Goal: Obtain resource: Download file/media

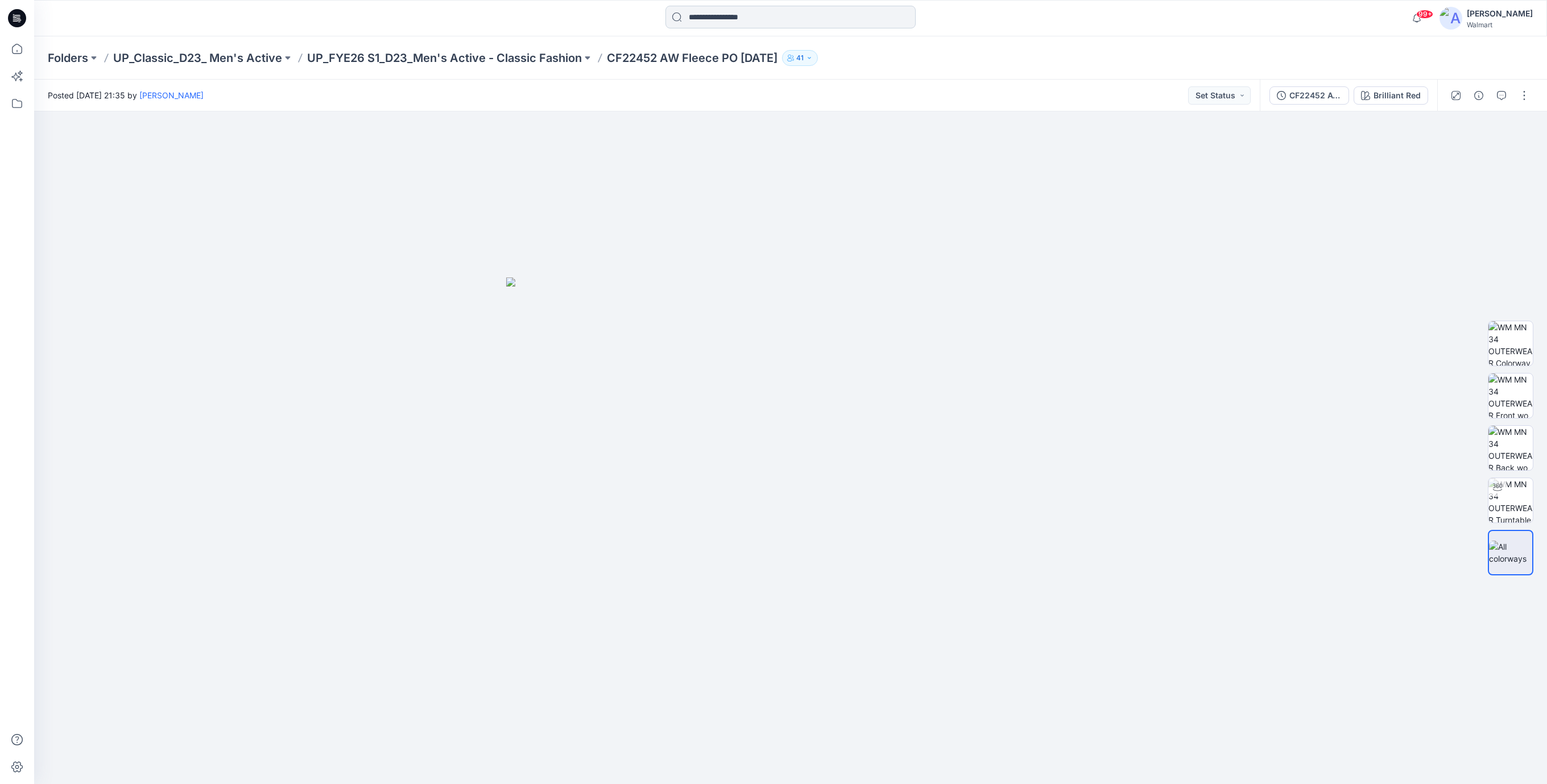
click at [712, 25] on input at bounding box center [790, 17] width 250 height 23
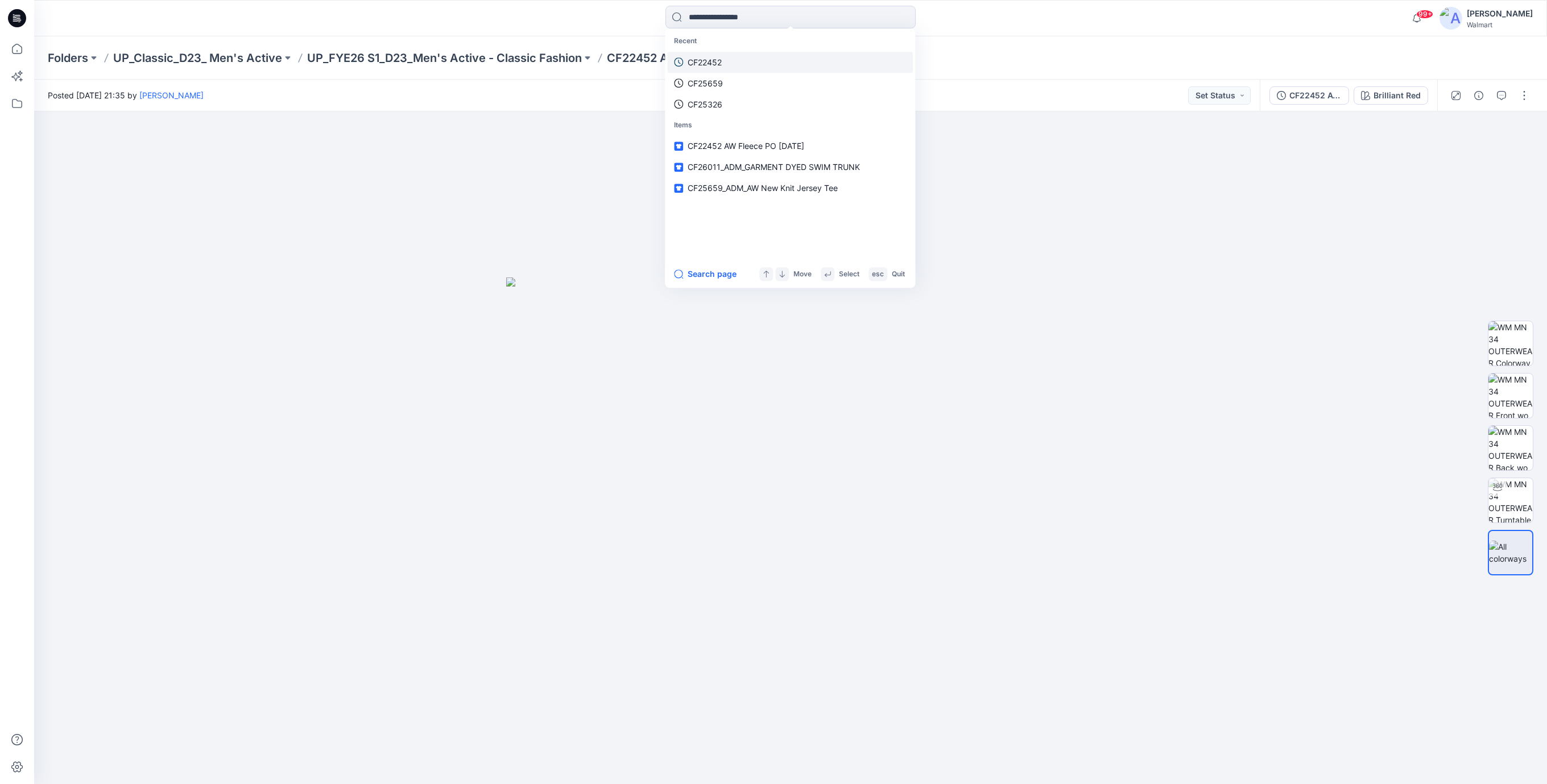
click at [706, 60] on p "CF22452" at bounding box center [704, 62] width 34 height 12
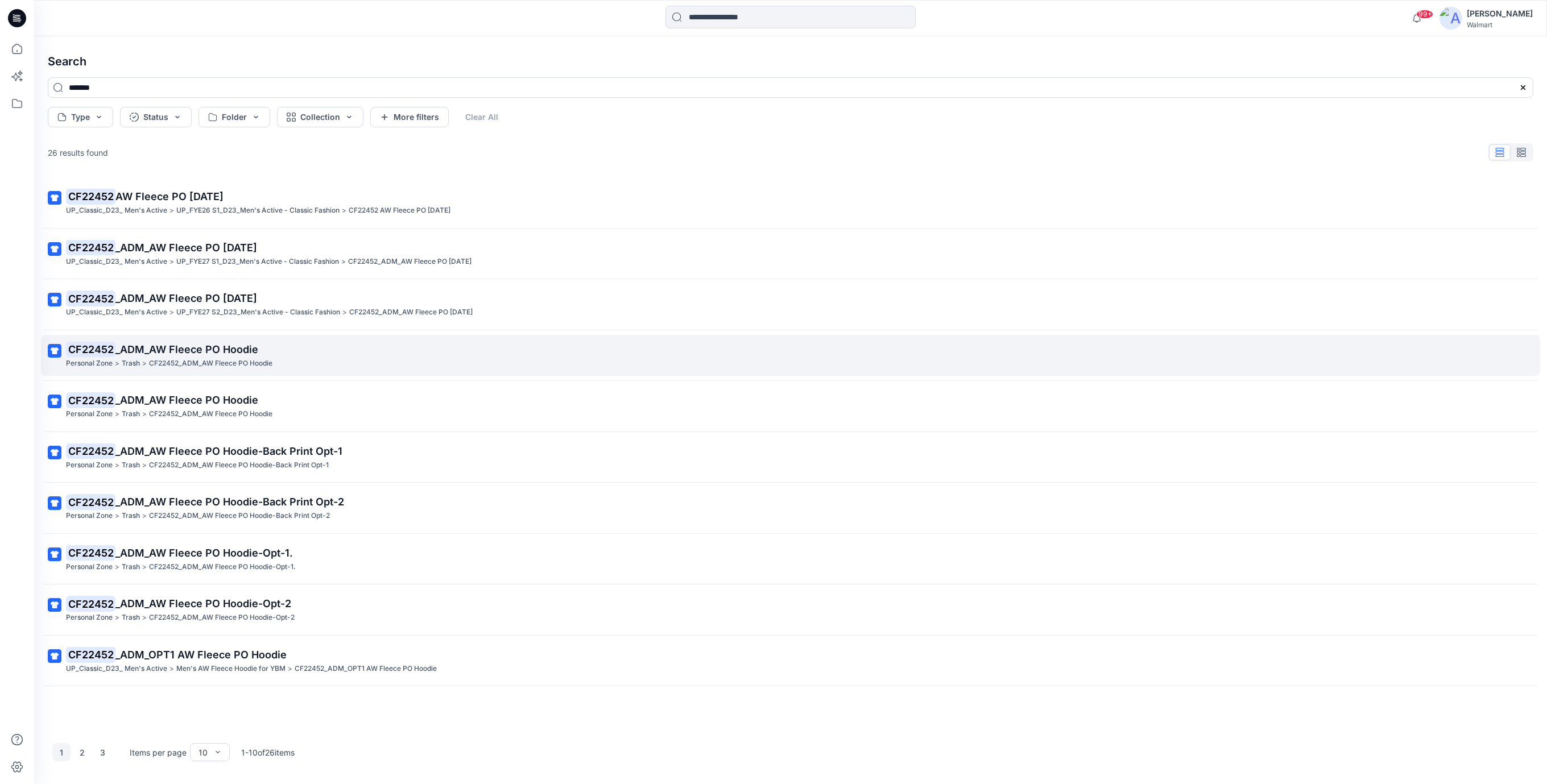
click at [241, 351] on span "_ADM_AW Fleece PO Hoodie" at bounding box center [187, 349] width 143 height 12
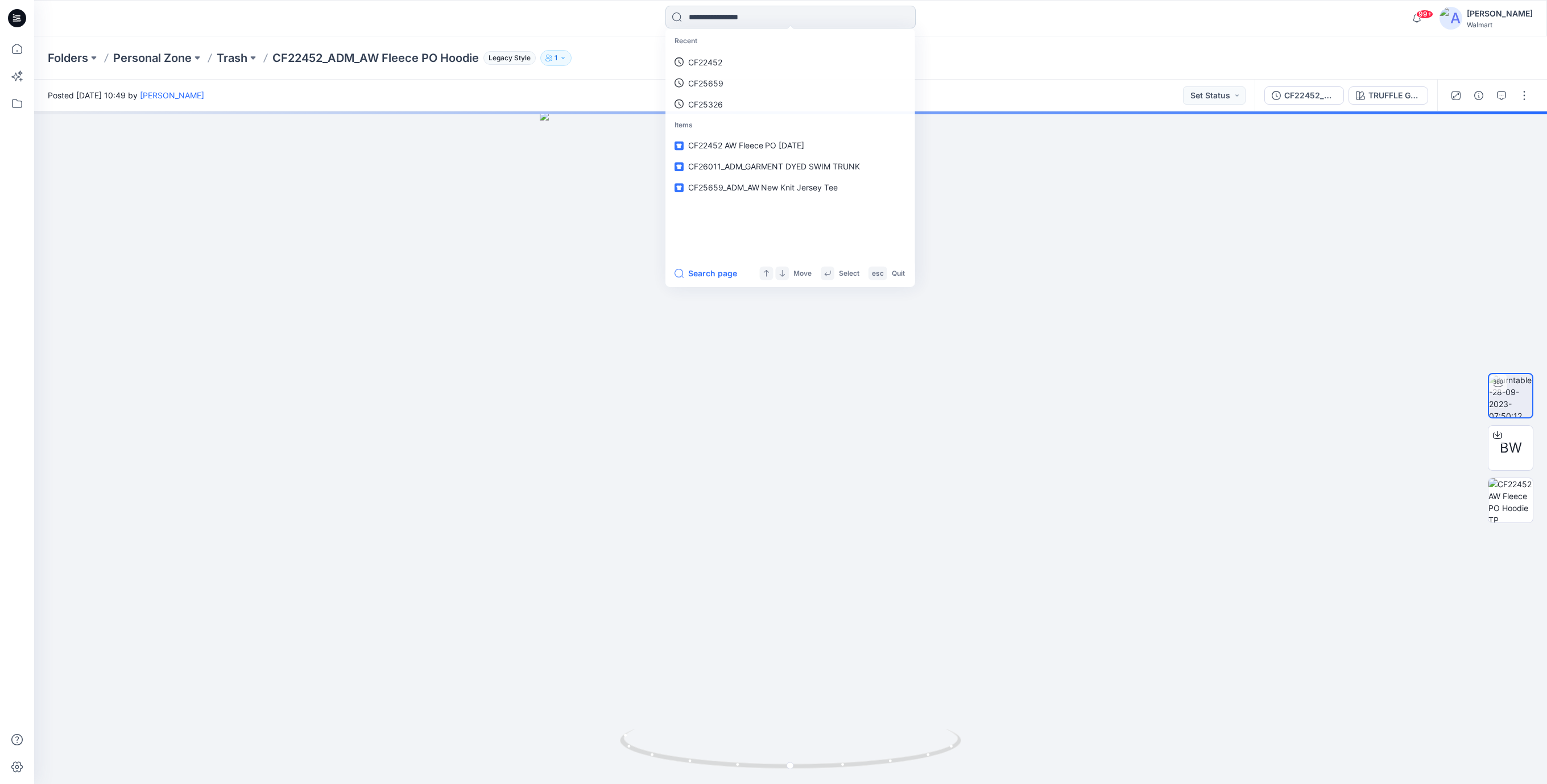
click at [699, 17] on input at bounding box center [790, 17] width 250 height 23
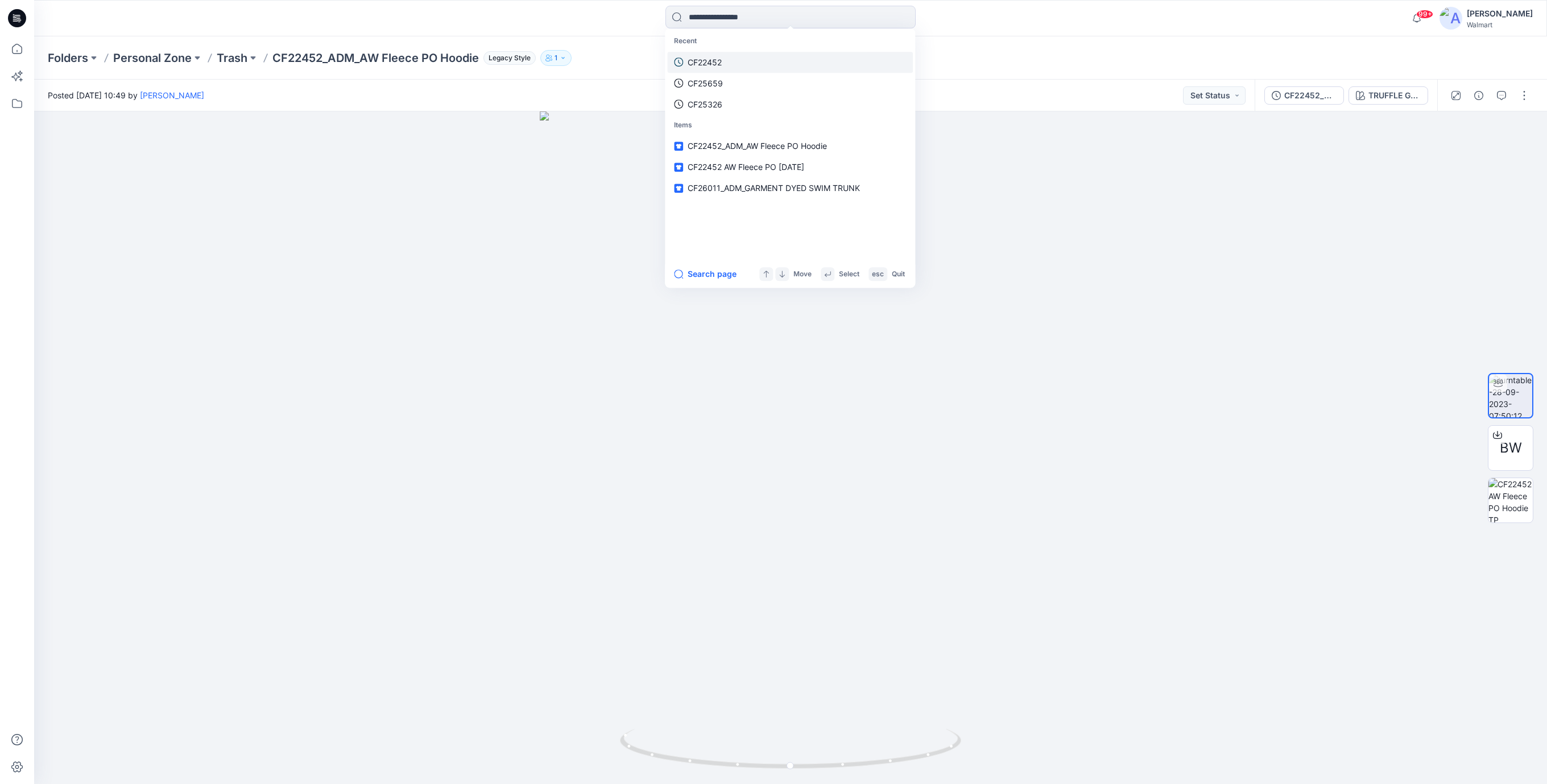
click at [693, 62] on p "CF22452" at bounding box center [704, 62] width 34 height 12
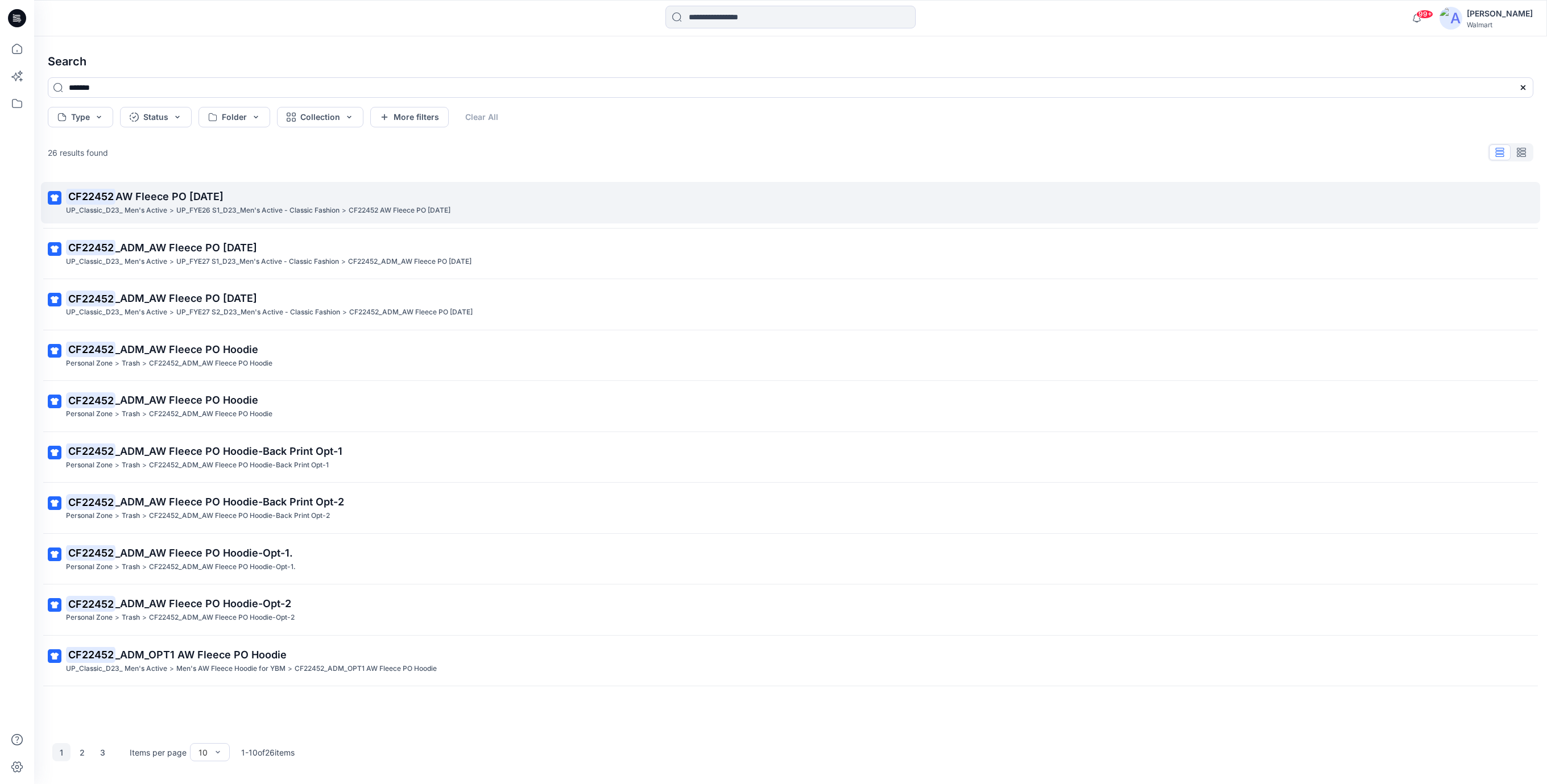
click at [206, 200] on span "AW Fleece PO [DATE]" at bounding box center [169, 196] width 108 height 12
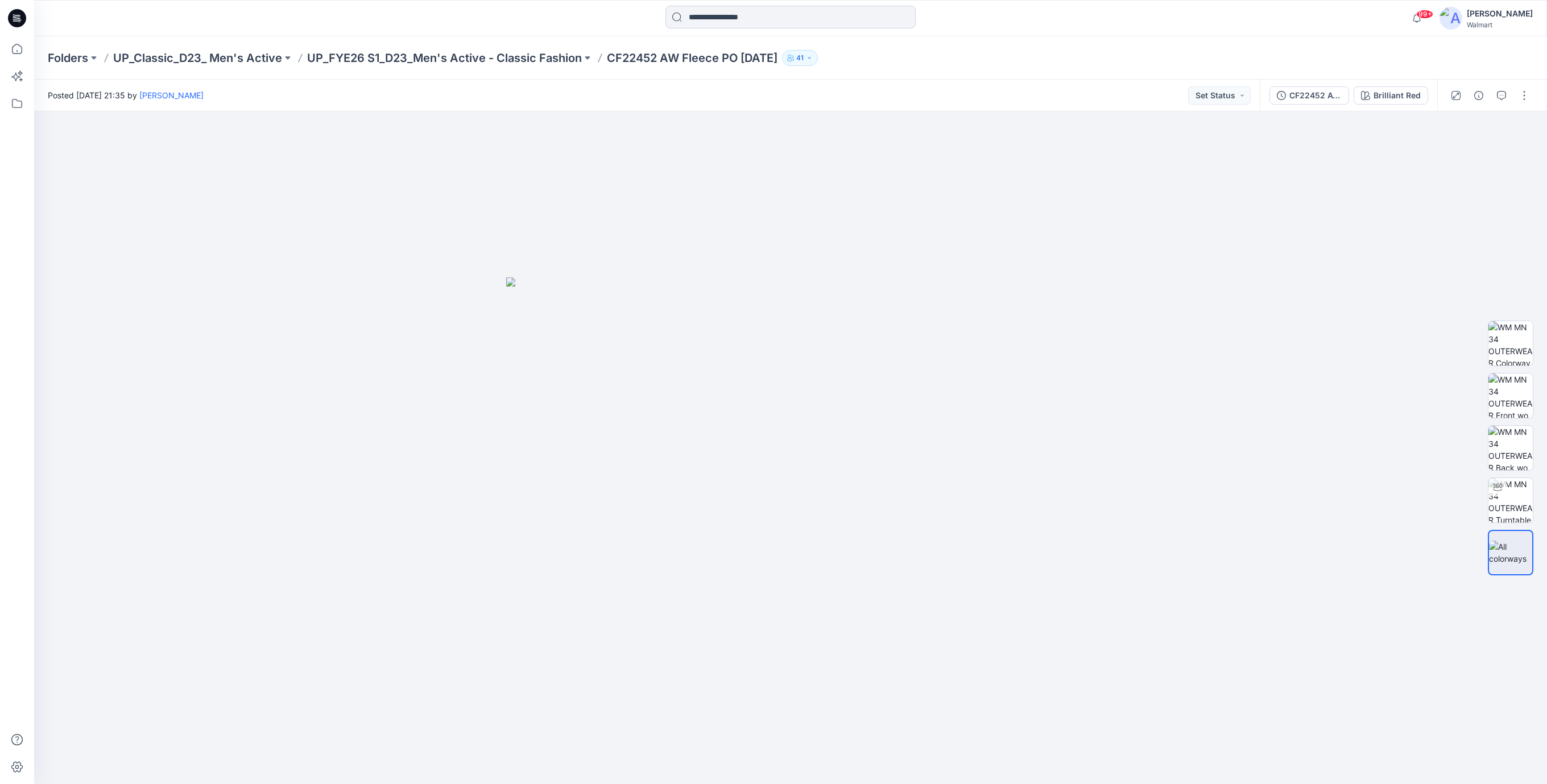
click at [728, 20] on input at bounding box center [790, 17] width 250 height 23
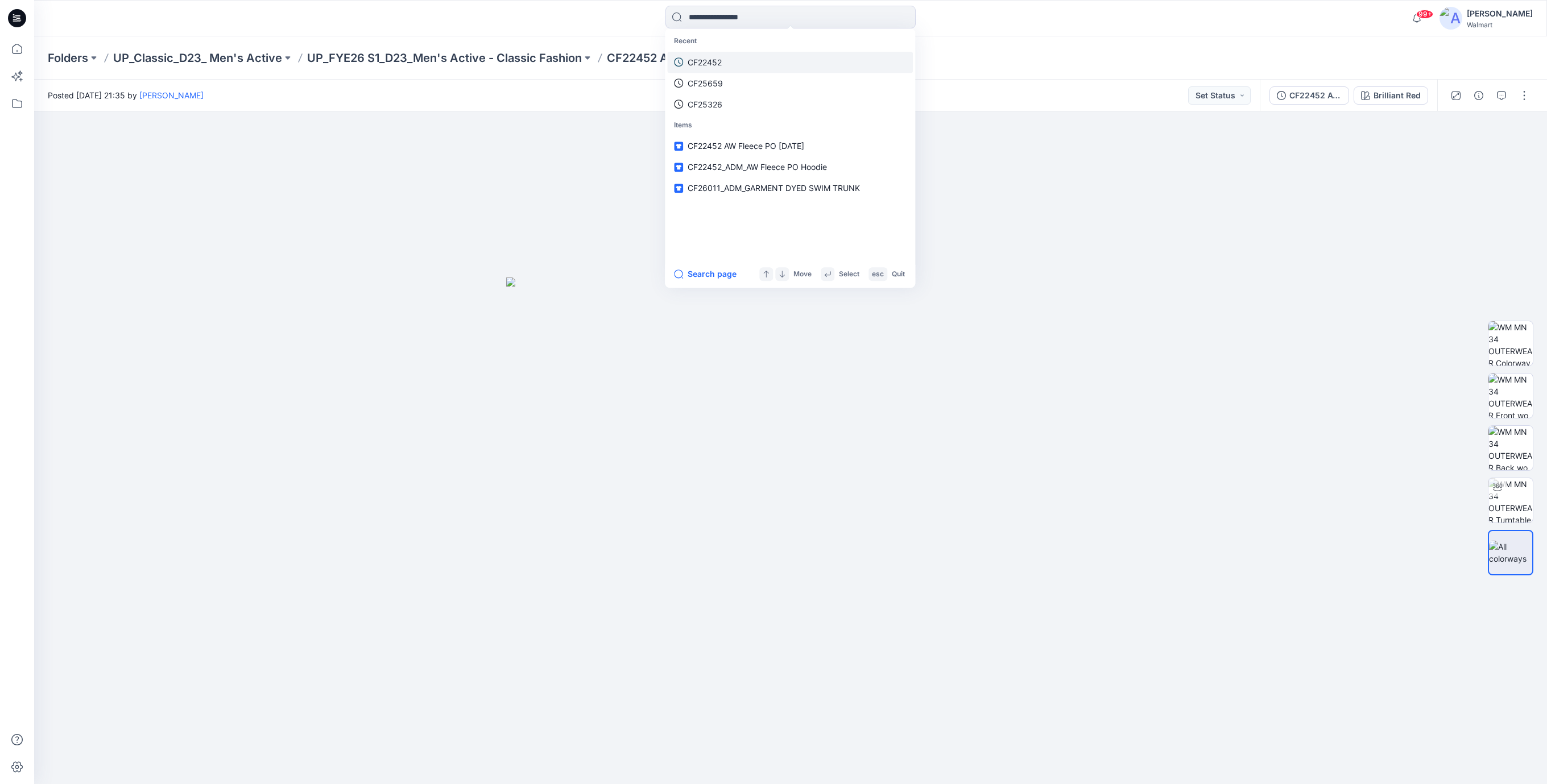
click at [712, 59] on p "CF22452" at bounding box center [704, 62] width 34 height 12
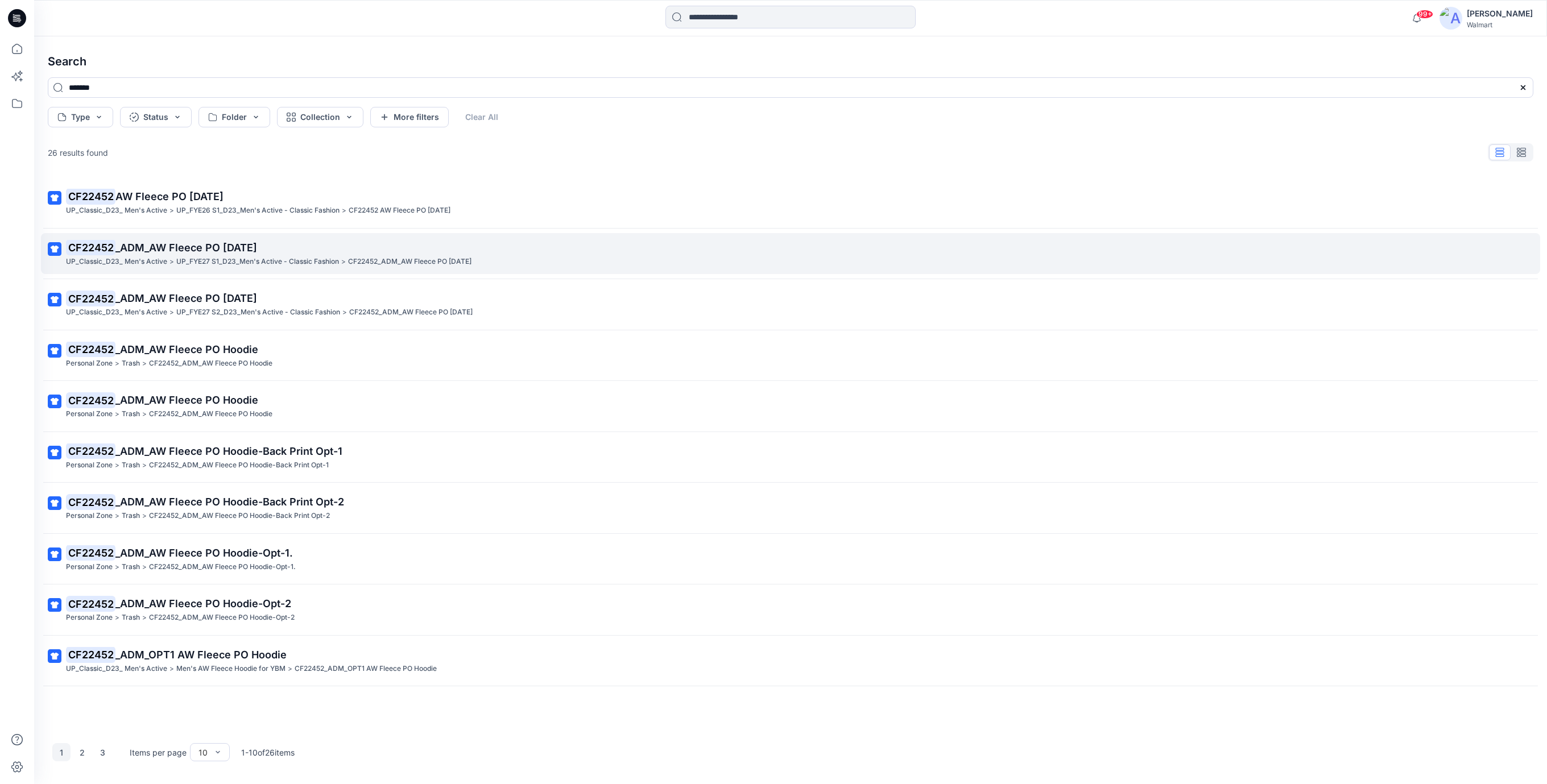
click at [222, 247] on span "_ADM_AW Fleece PO [DATE]" at bounding box center [186, 247] width 142 height 12
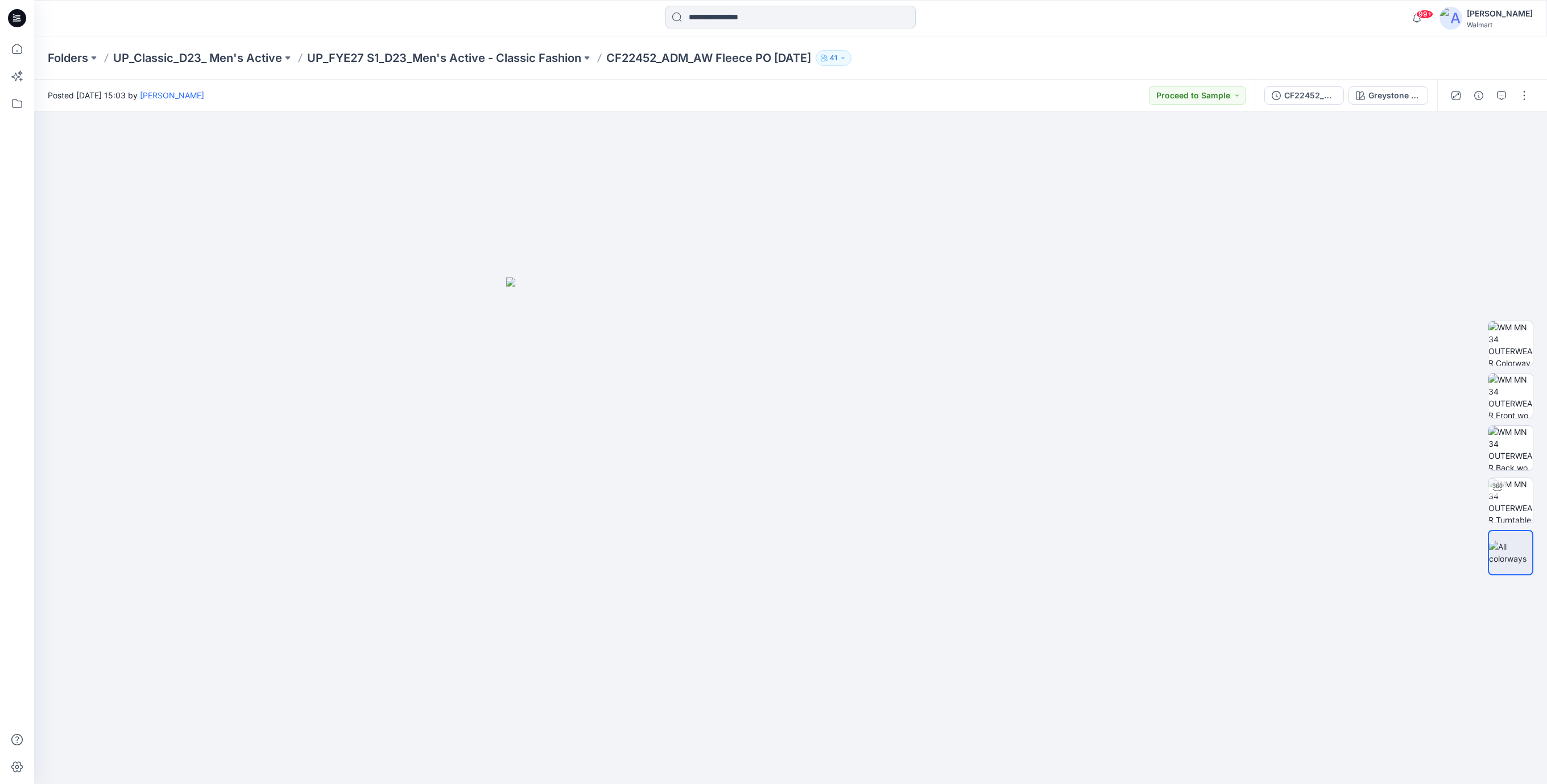
click at [723, 25] on input at bounding box center [790, 17] width 250 height 23
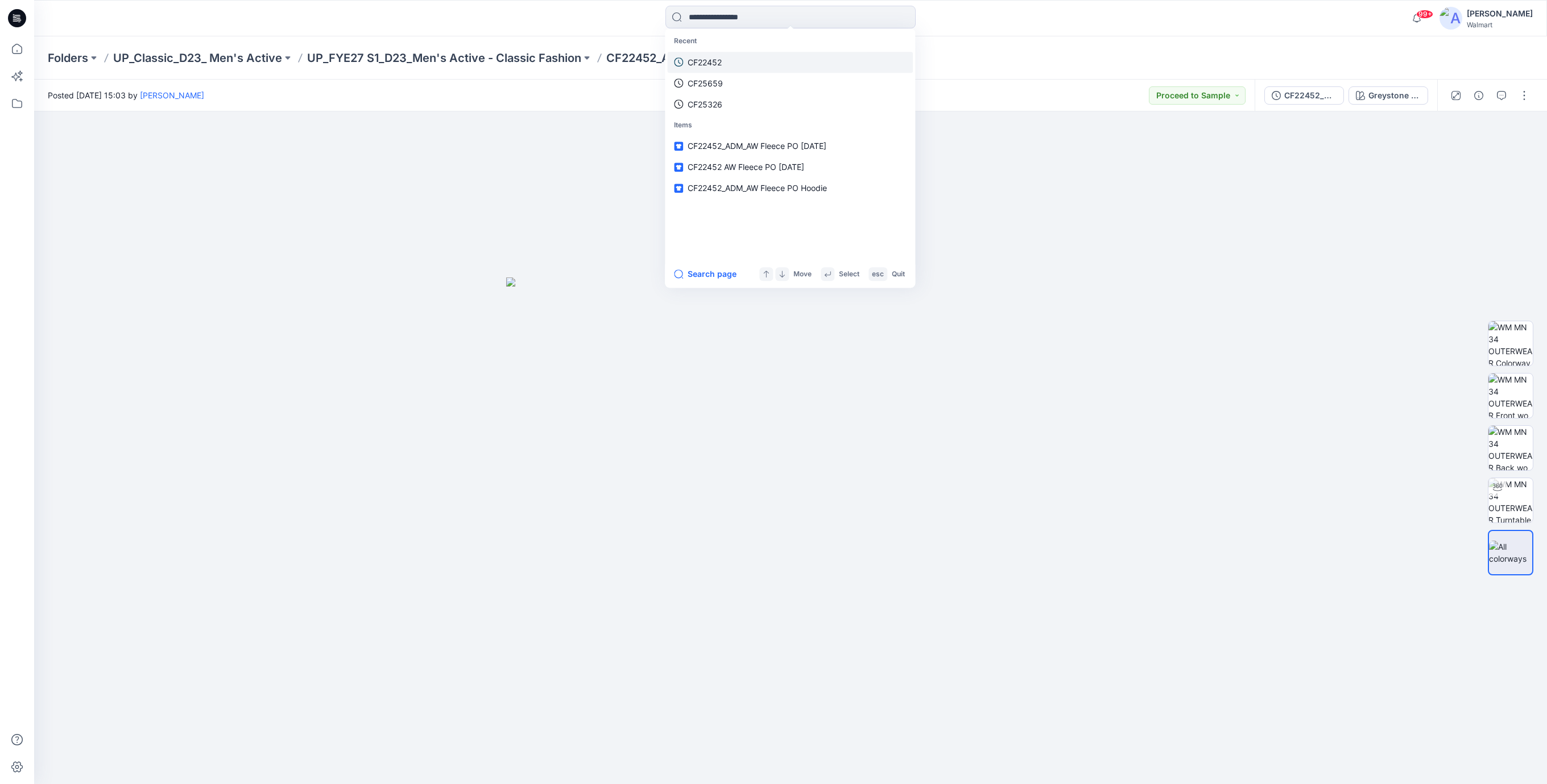
click at [710, 64] on p "CF22452" at bounding box center [704, 62] width 34 height 12
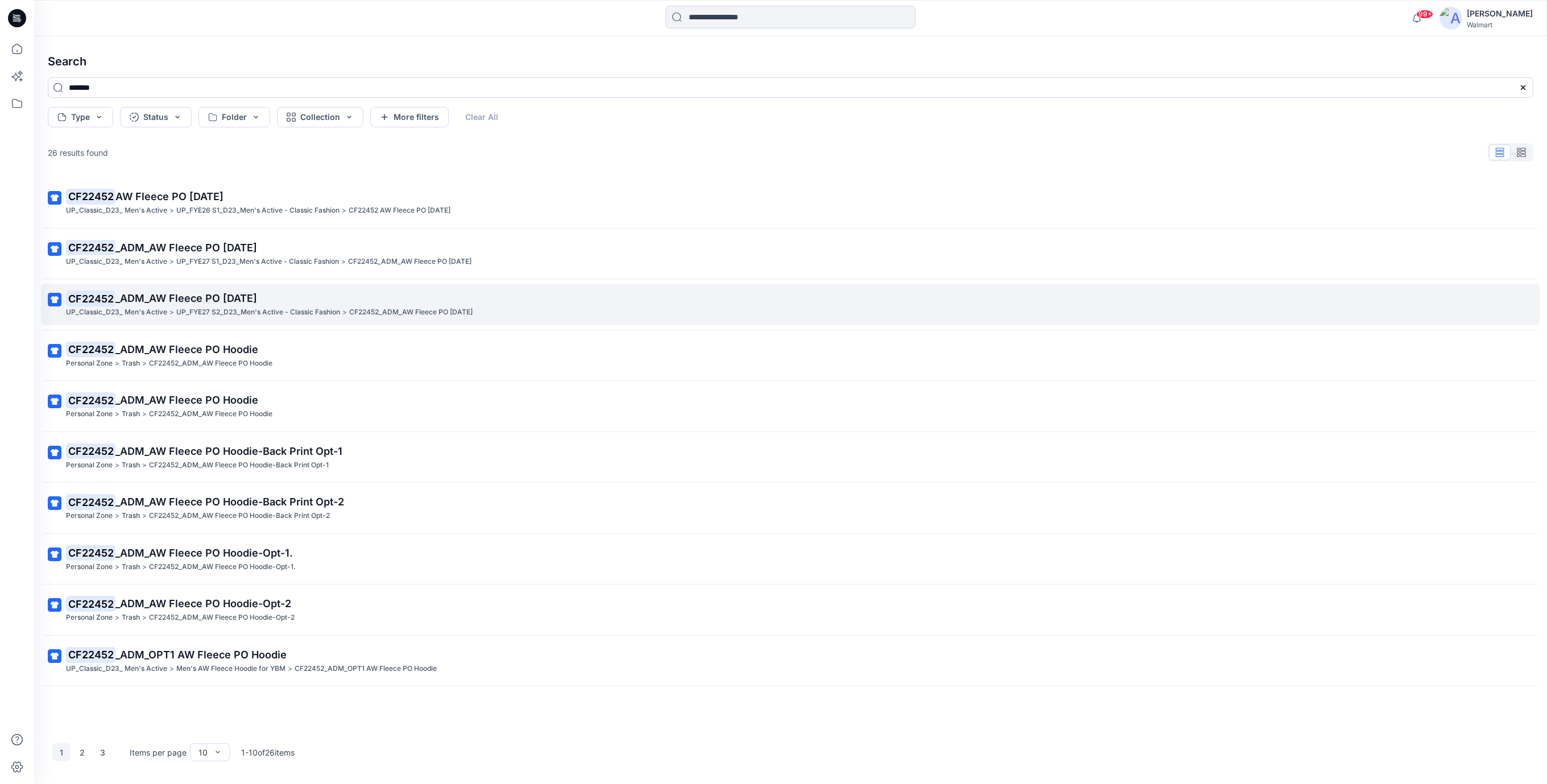
click at [185, 301] on span "_ADM_AW Fleece PO [DATE]" at bounding box center [186, 298] width 142 height 12
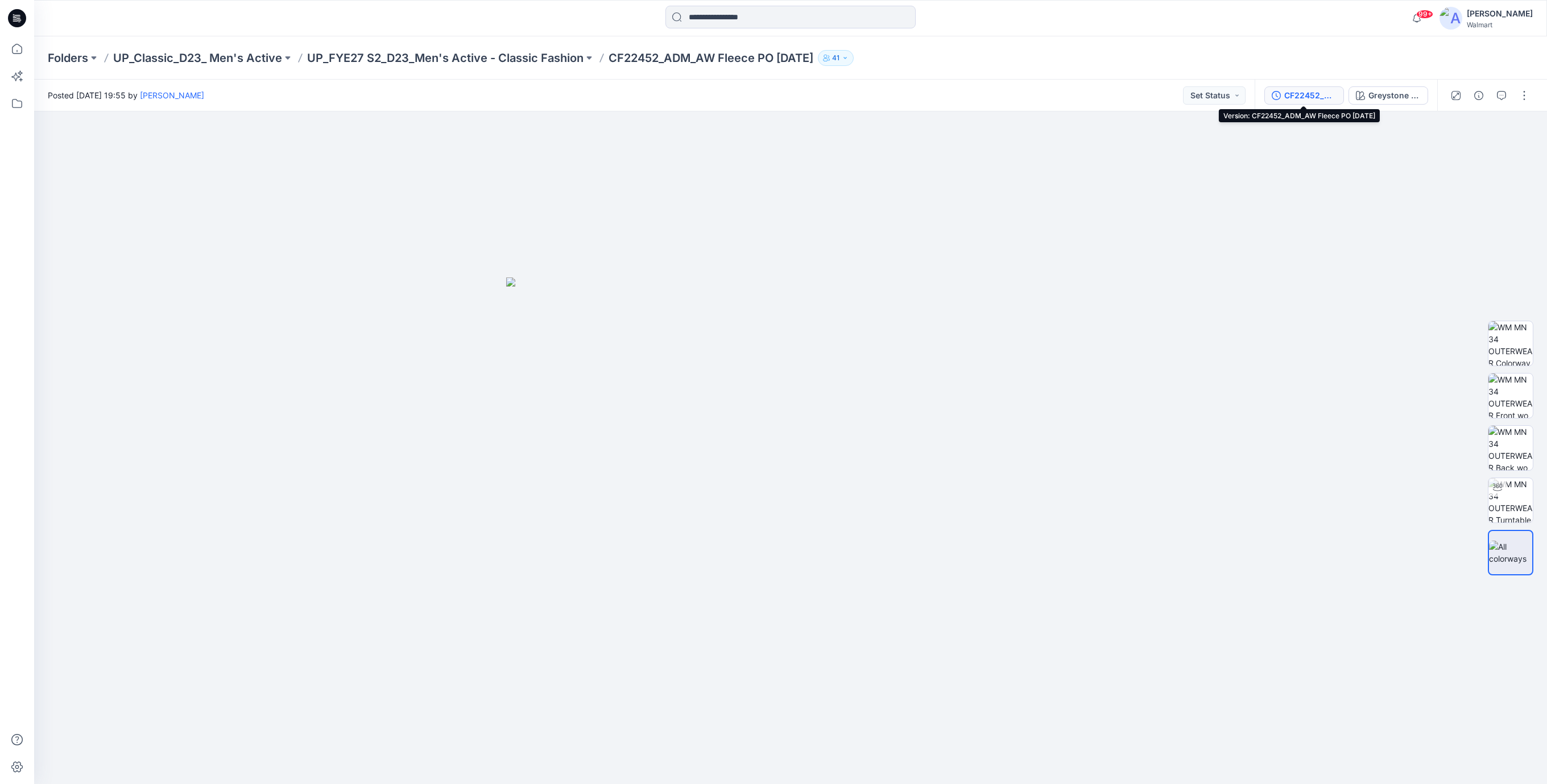
click at [1302, 92] on div "CF22452_ADM_AW Fleece PO [DATE]" at bounding box center [1310, 95] width 52 height 13
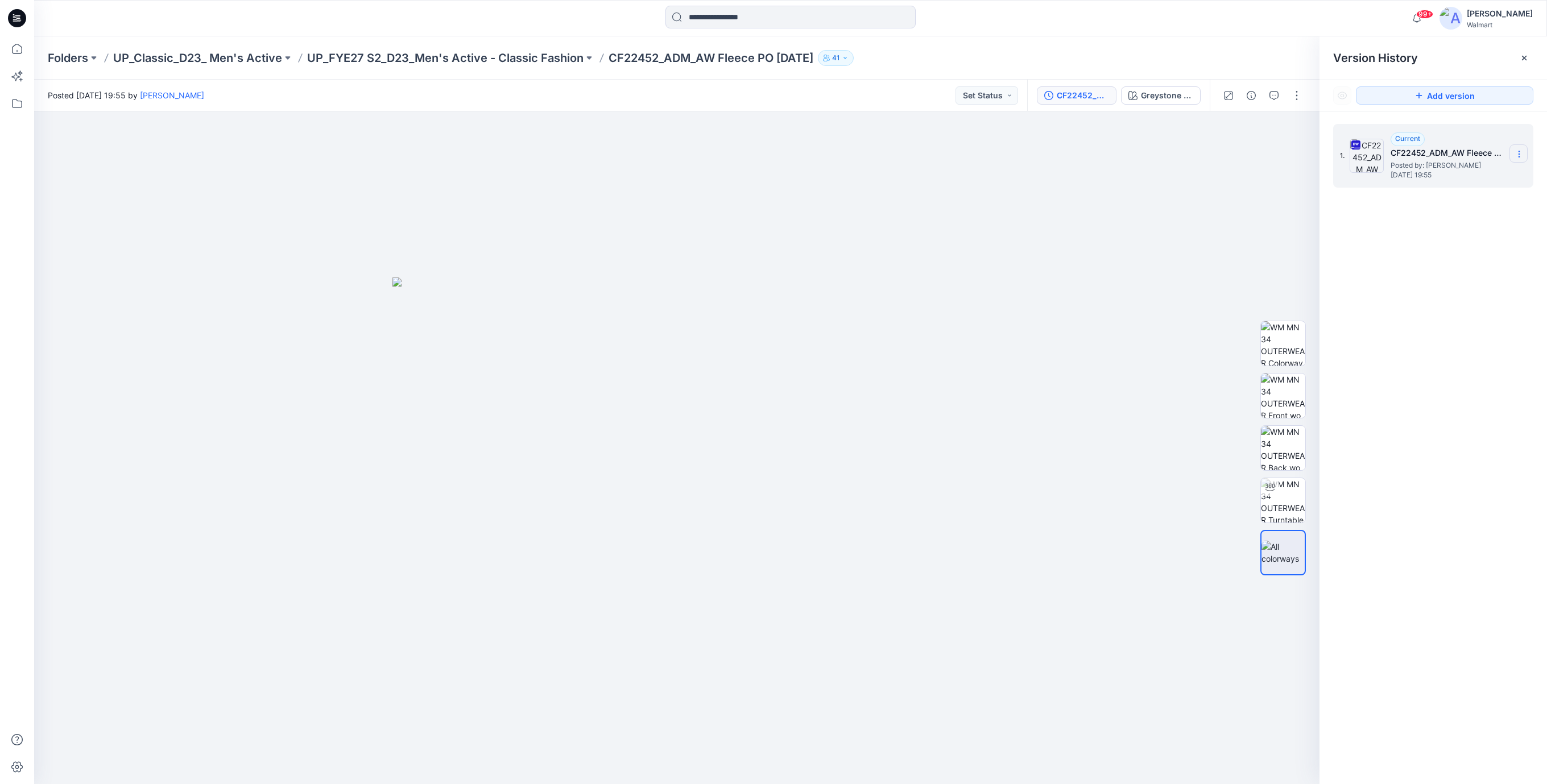
click at [1521, 157] on icon at bounding box center [1519, 154] width 9 height 9
click at [1458, 176] on span "Download Source BW File" at bounding box center [1461, 176] width 95 height 14
click at [1043, 188] on div at bounding box center [677, 448] width 1285 height 672
click at [1185, 93] on div "Greystone Heather" at bounding box center [1167, 95] width 52 height 13
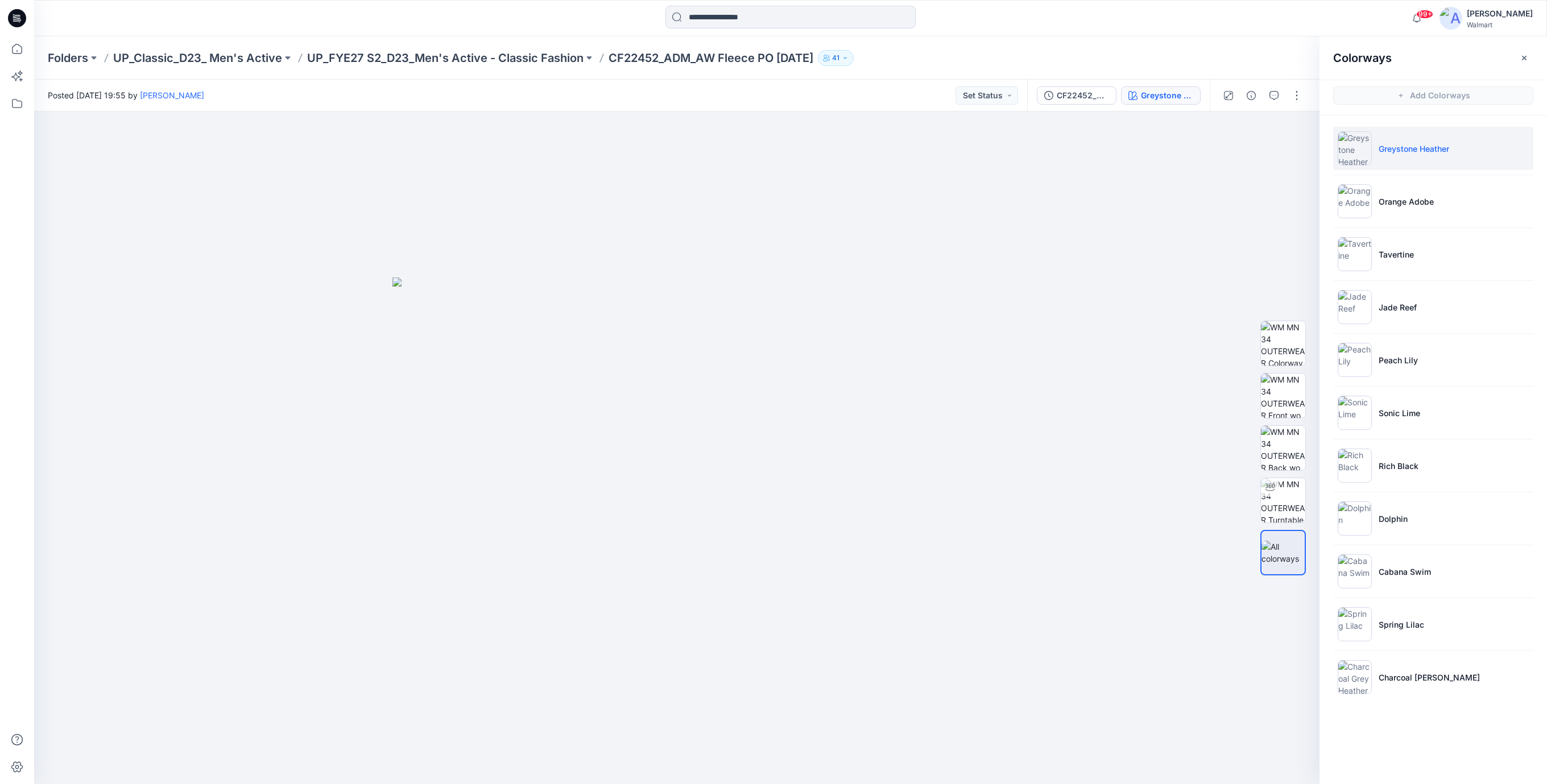
click at [20, 19] on icon at bounding box center [17, 18] width 18 height 18
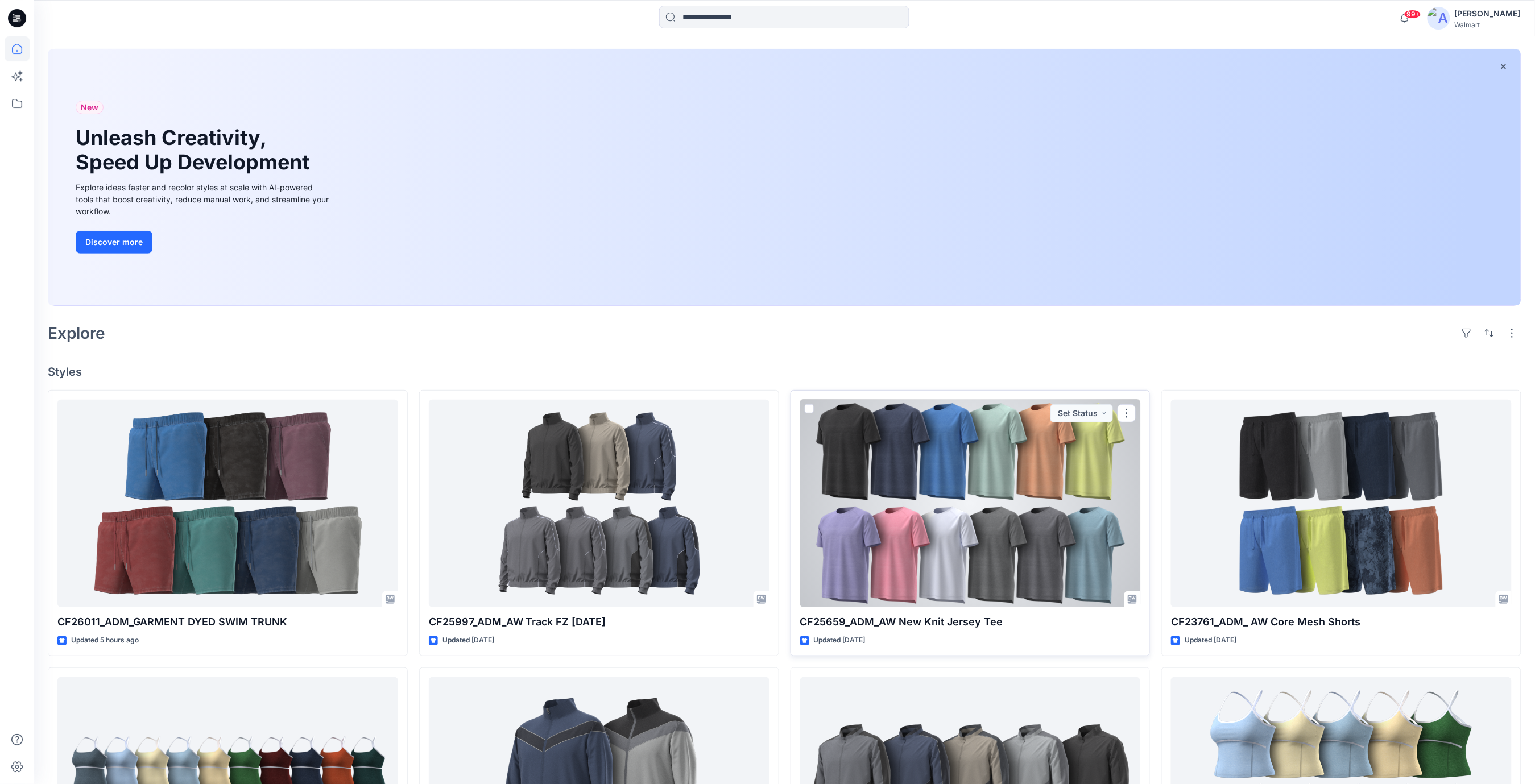
scroll to position [76, 0]
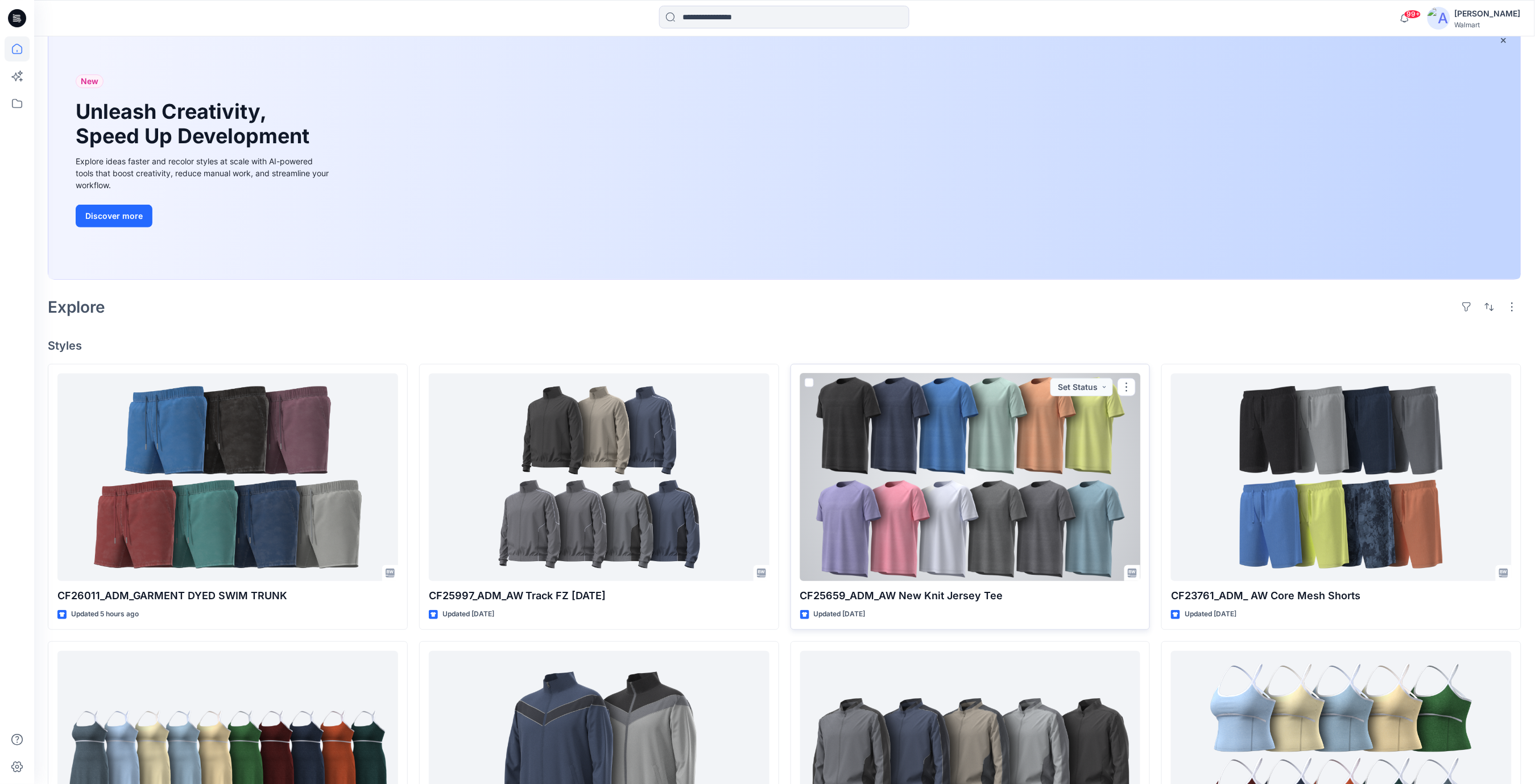
click at [1026, 500] on div at bounding box center [970, 477] width 341 height 208
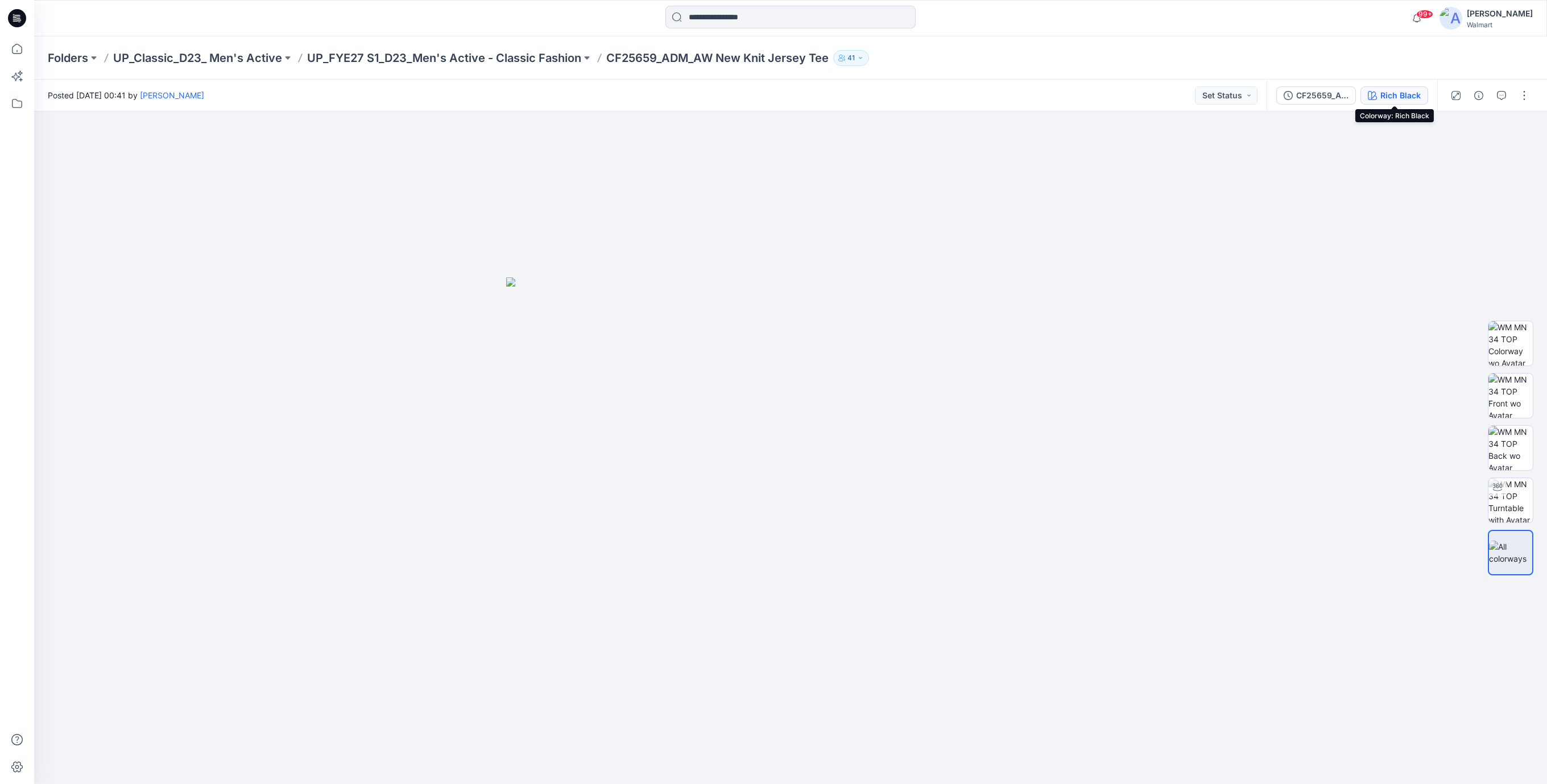
click at [1397, 93] on div "Rich Black" at bounding box center [1400, 95] width 40 height 13
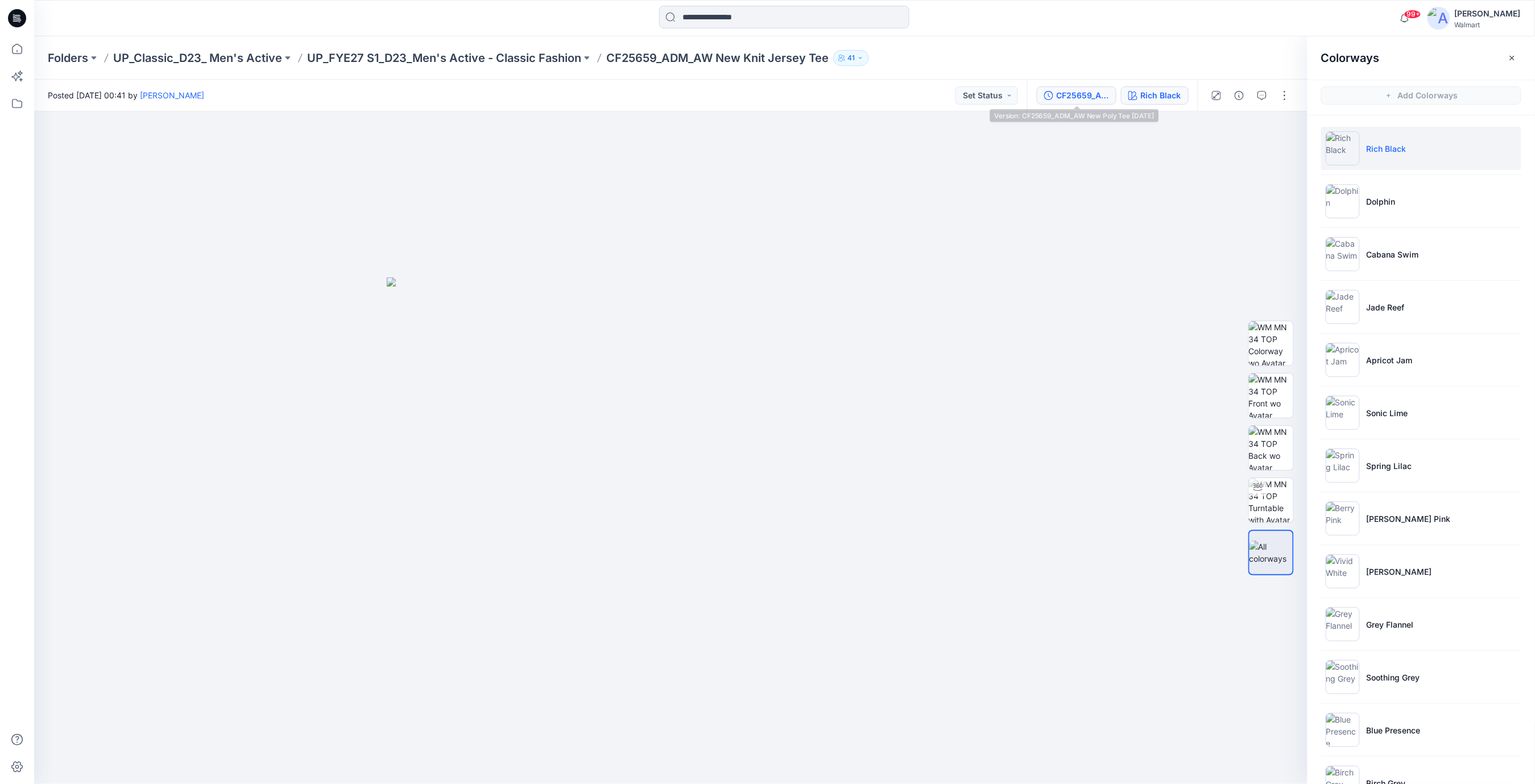
click at [1084, 94] on div "CF25659_ADM_AW New Poly Tee [DATE]" at bounding box center [1083, 95] width 52 height 13
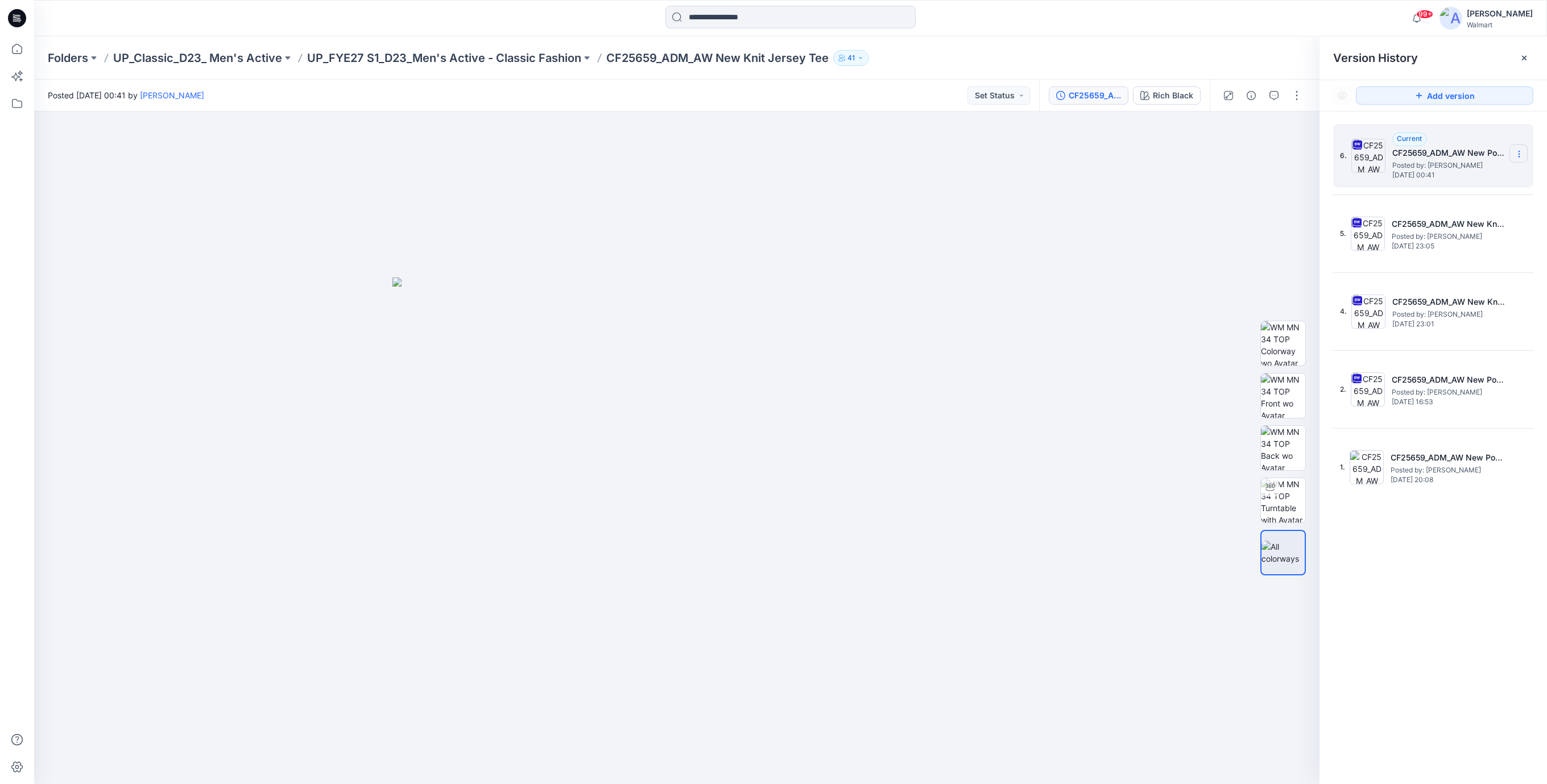
click at [1521, 156] on icon at bounding box center [1519, 154] width 9 height 9
drag, startPoint x: 1048, startPoint y: 208, endPoint x: 1008, endPoint y: 243, distance: 53.2
click at [1044, 210] on div at bounding box center [677, 448] width 1285 height 672
click at [878, 221] on div at bounding box center [677, 448] width 1285 height 672
